Goal: Information Seeking & Learning: Learn about a topic

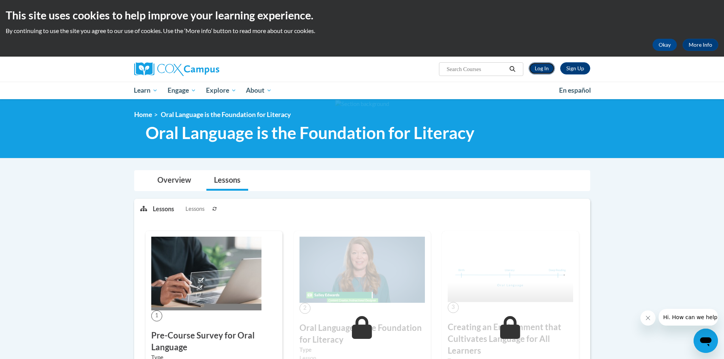
click at [542, 67] on link "Log In" at bounding box center [542, 68] width 26 height 12
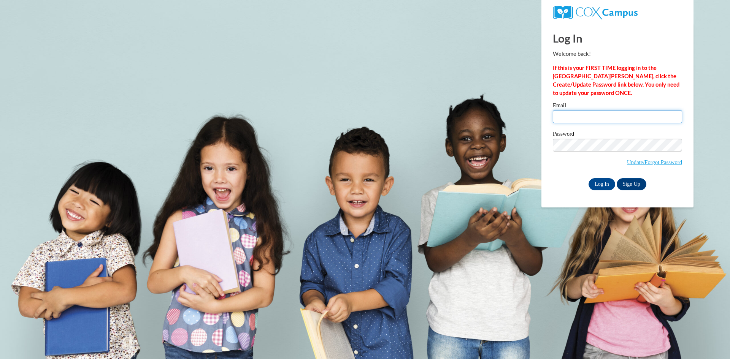
type input "15beyersdorfm@gmail.com"
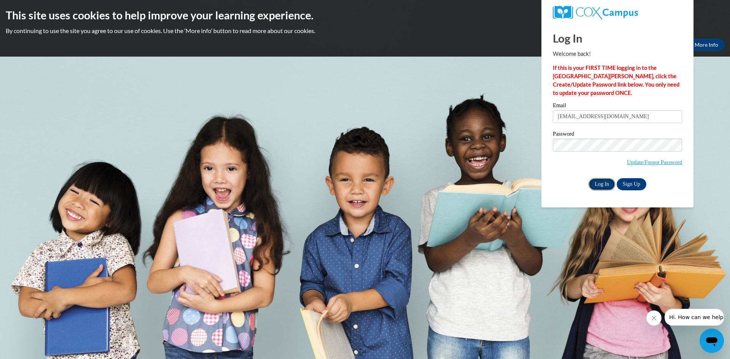
click at [603, 185] on input "Log In" at bounding box center [602, 184] width 27 height 12
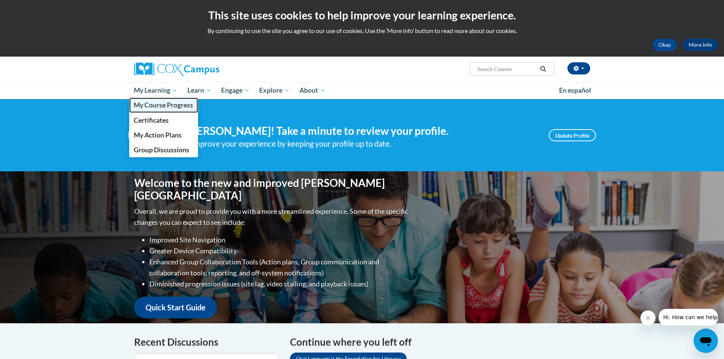
click at [162, 103] on span "My Course Progress" at bounding box center [163, 105] width 59 height 8
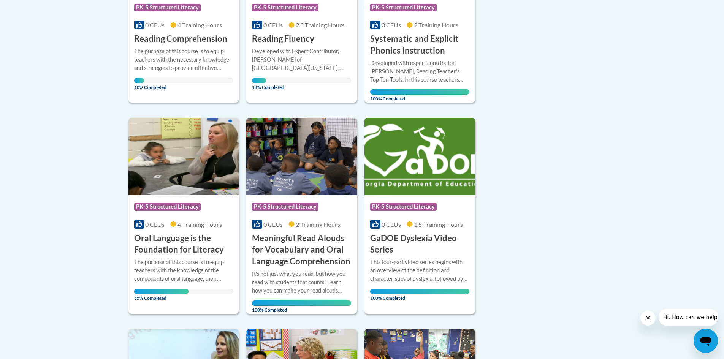
scroll to position [291, 0]
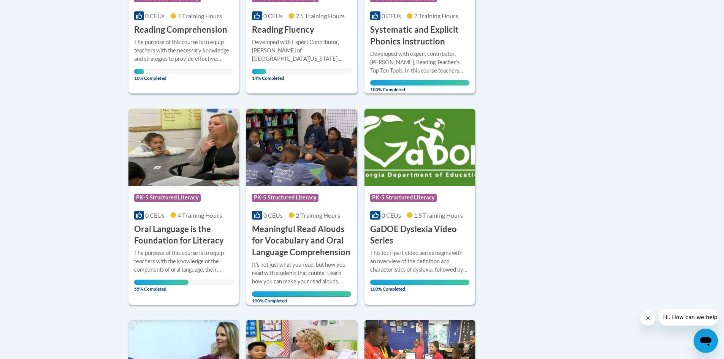
click at [188, 240] on h3 "Oral Language is the Foundation for Literacy" at bounding box center [183, 236] width 99 height 24
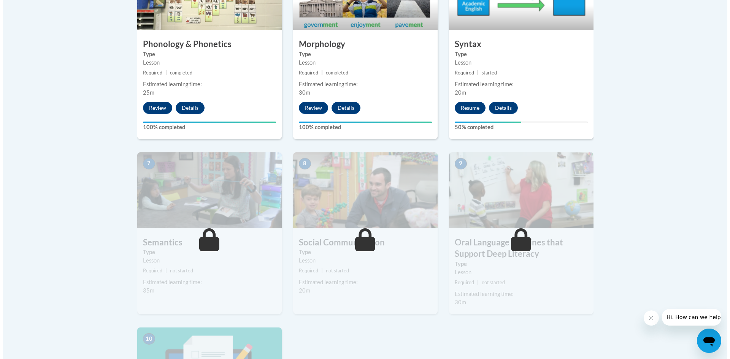
scroll to position [532, 0]
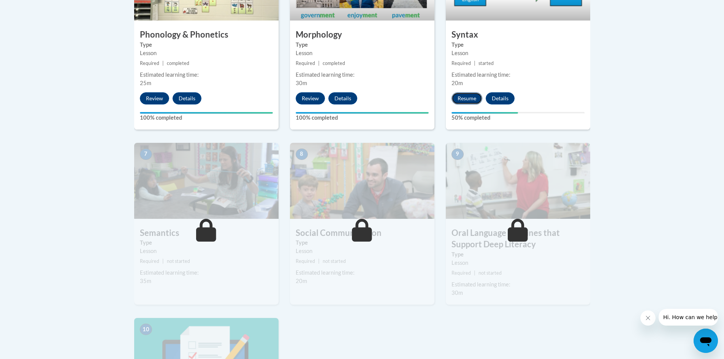
click at [470, 97] on button "Resume" at bounding box center [467, 98] width 31 height 12
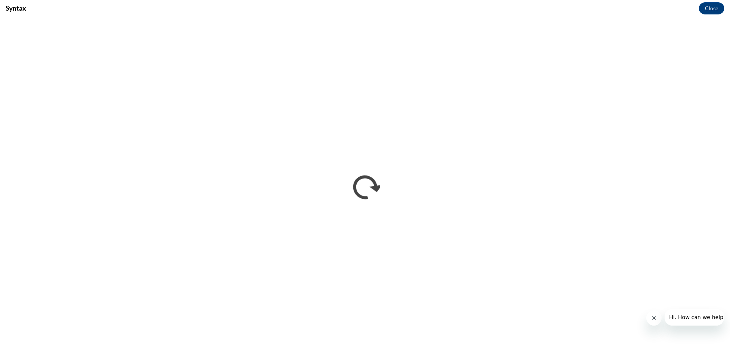
scroll to position [0, 0]
